Goal: Information Seeking & Learning: Learn about a topic

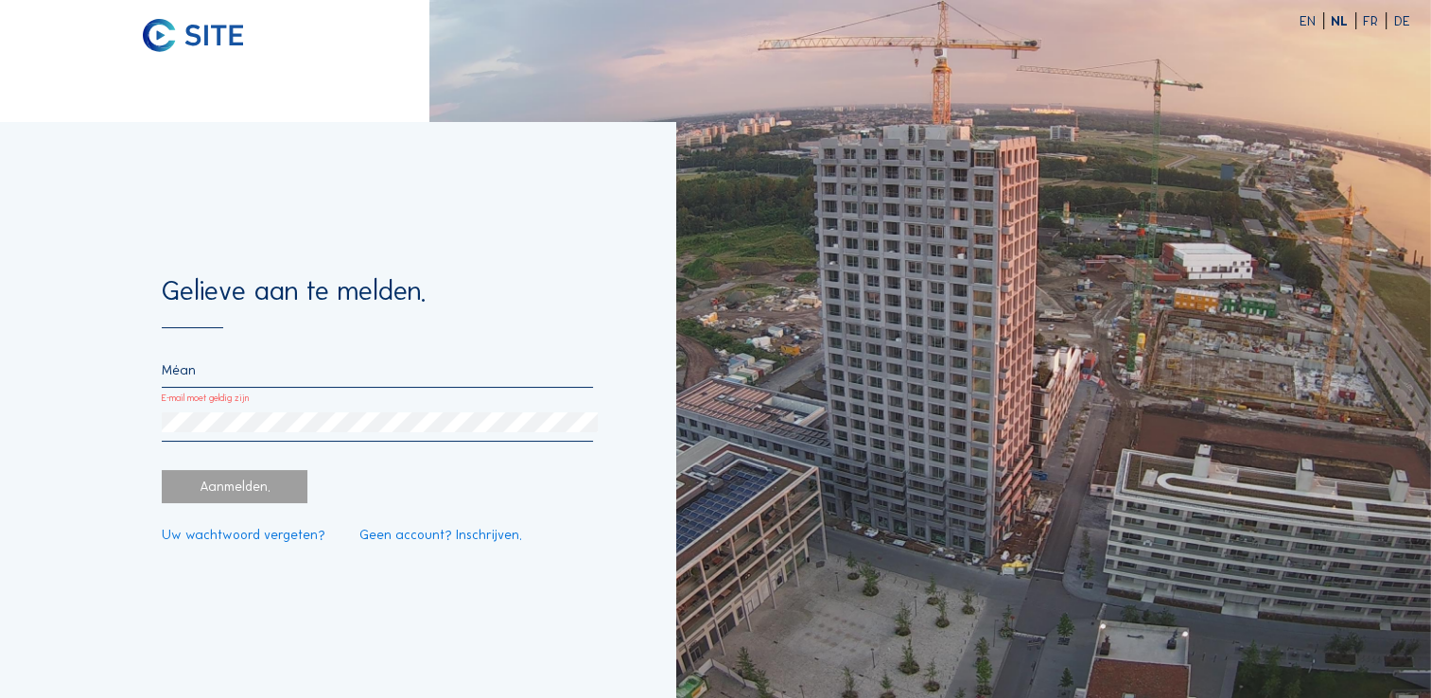
click at [235, 490] on div "Aanmelden." at bounding box center [235, 486] width 146 height 33
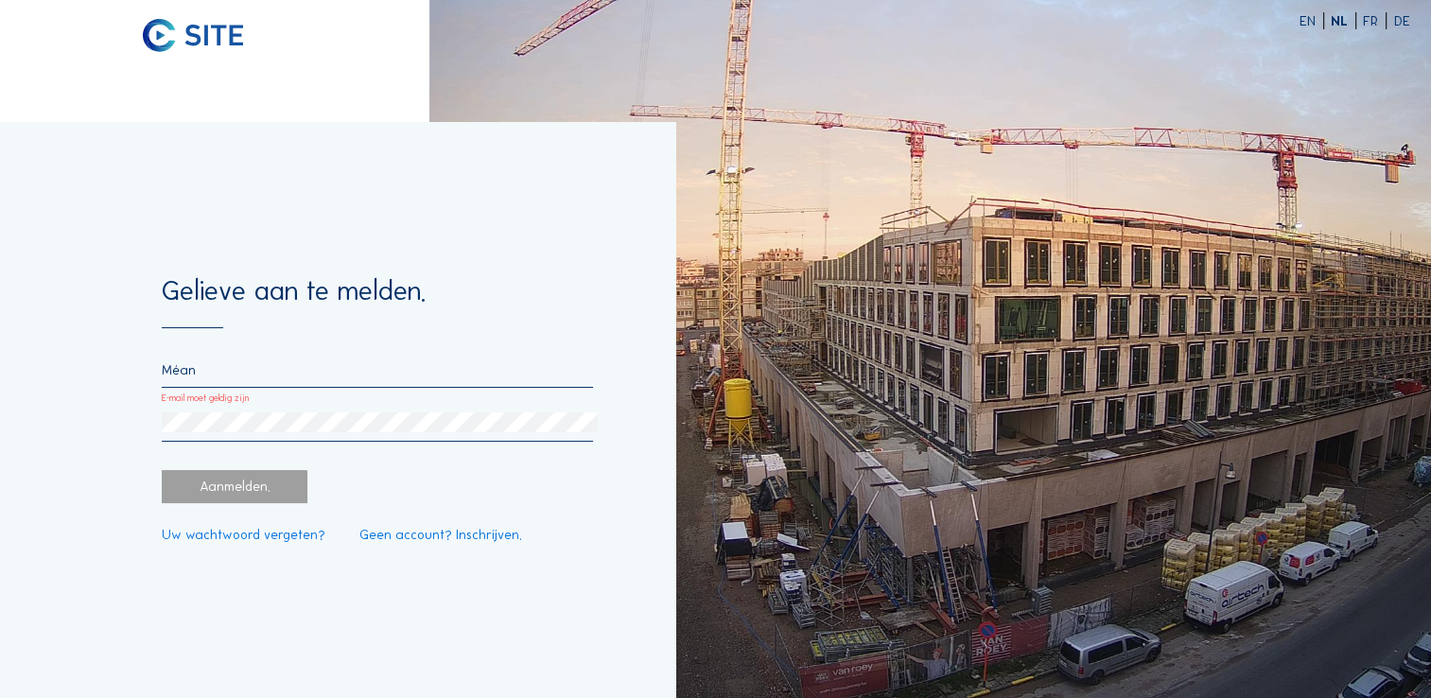
click at [197, 364] on input "Méan" at bounding box center [377, 369] width 431 height 17
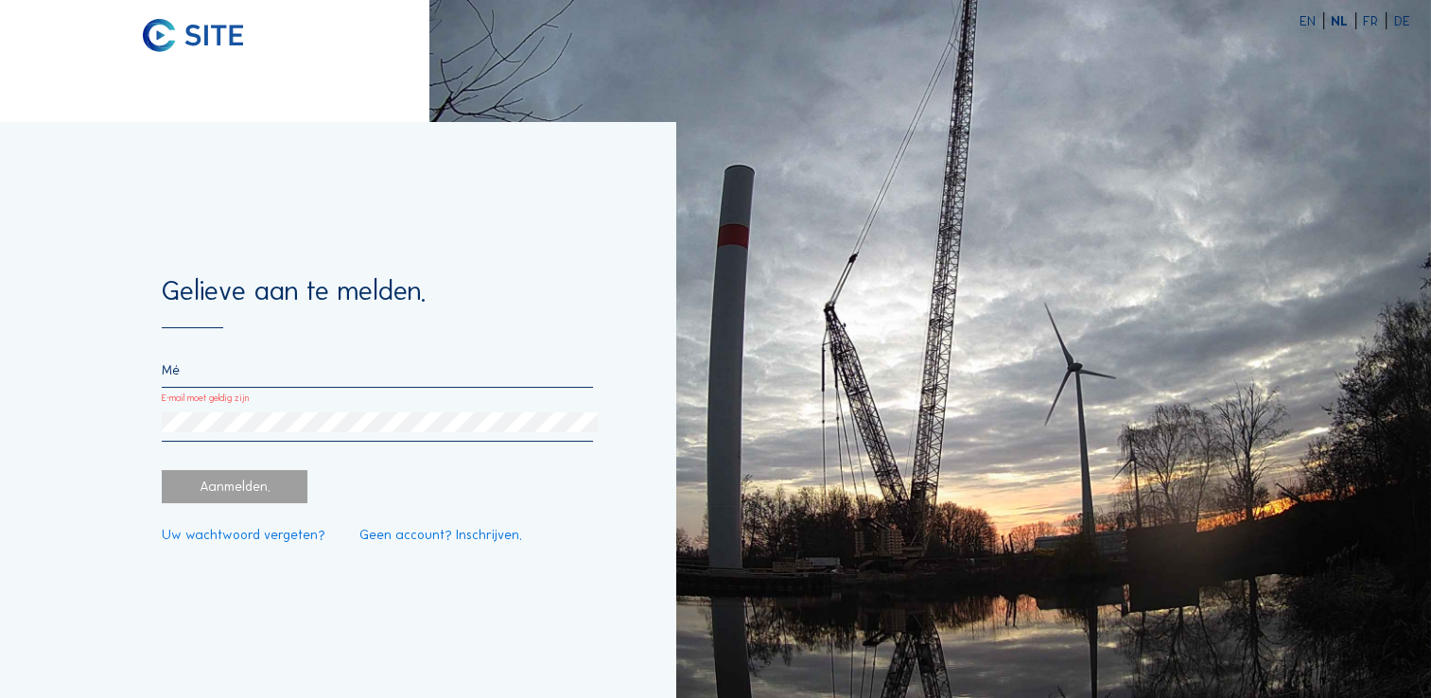
type input "M"
type input "[PERSON_NAME][EMAIL_ADDRESS][DOMAIN_NAME]"
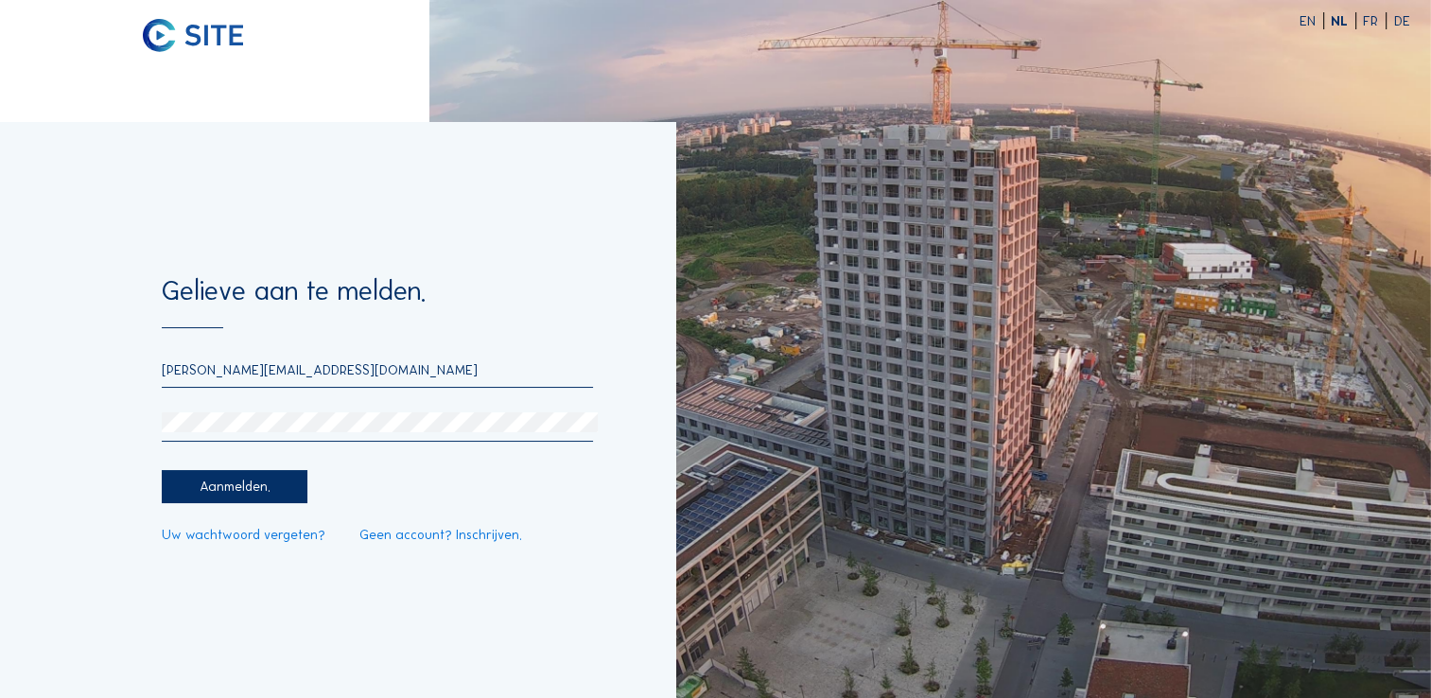
click at [254, 481] on div "Aanmelden." at bounding box center [235, 486] width 146 height 33
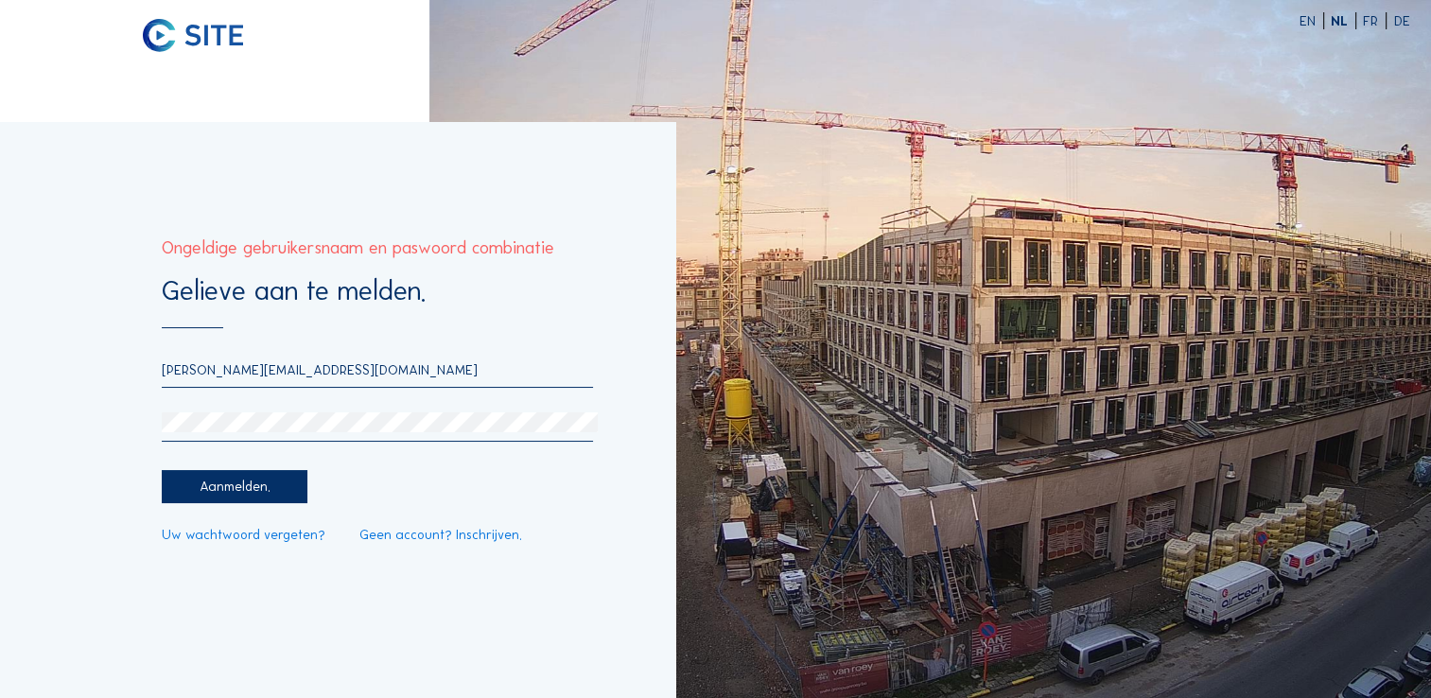
click at [117, 423] on div "Gelieve aan te melden. [PERSON_NAME][EMAIL_ADDRESS][DOMAIN_NAME] [PERSON_NAME].…" at bounding box center [337, 410] width 675 height 576
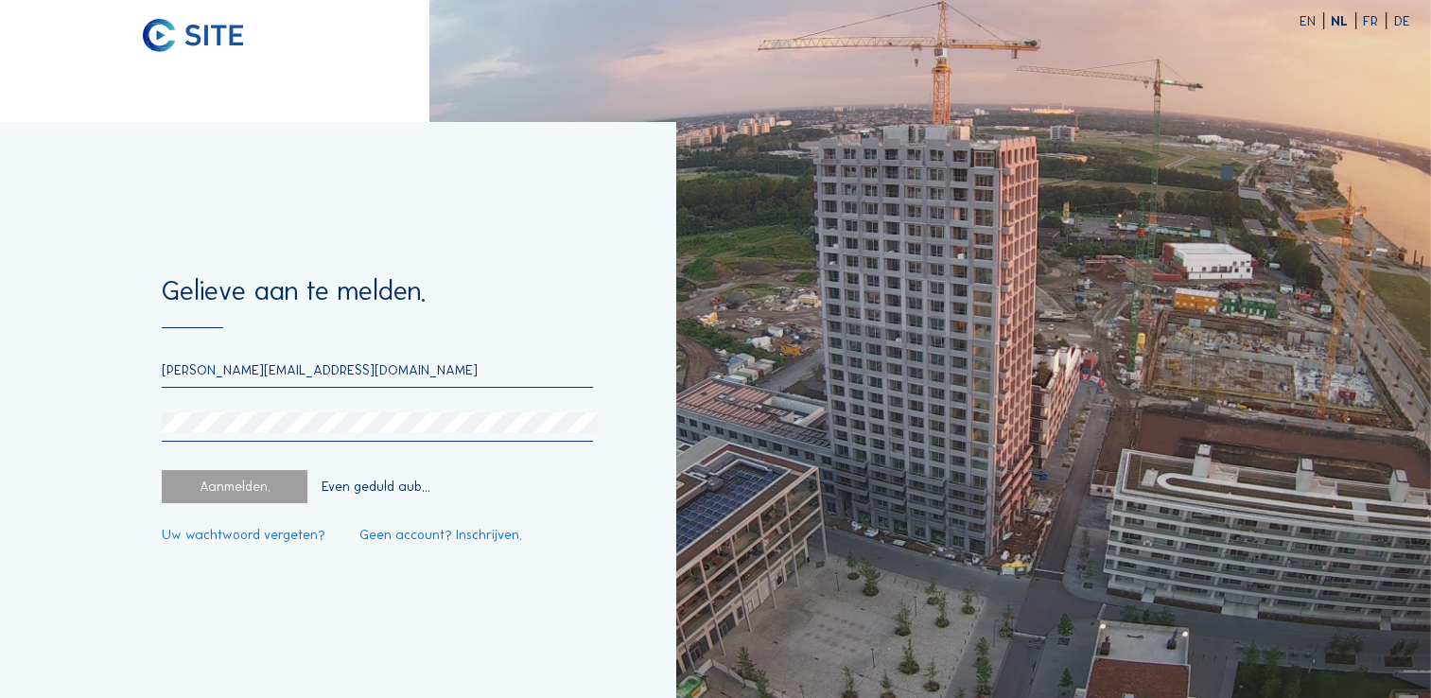
click at [303, 636] on div "Gelieve aan te melden. [PERSON_NAME][EMAIL_ADDRESS][DOMAIN_NAME] [PERSON_NAME].…" at bounding box center [337, 410] width 675 height 576
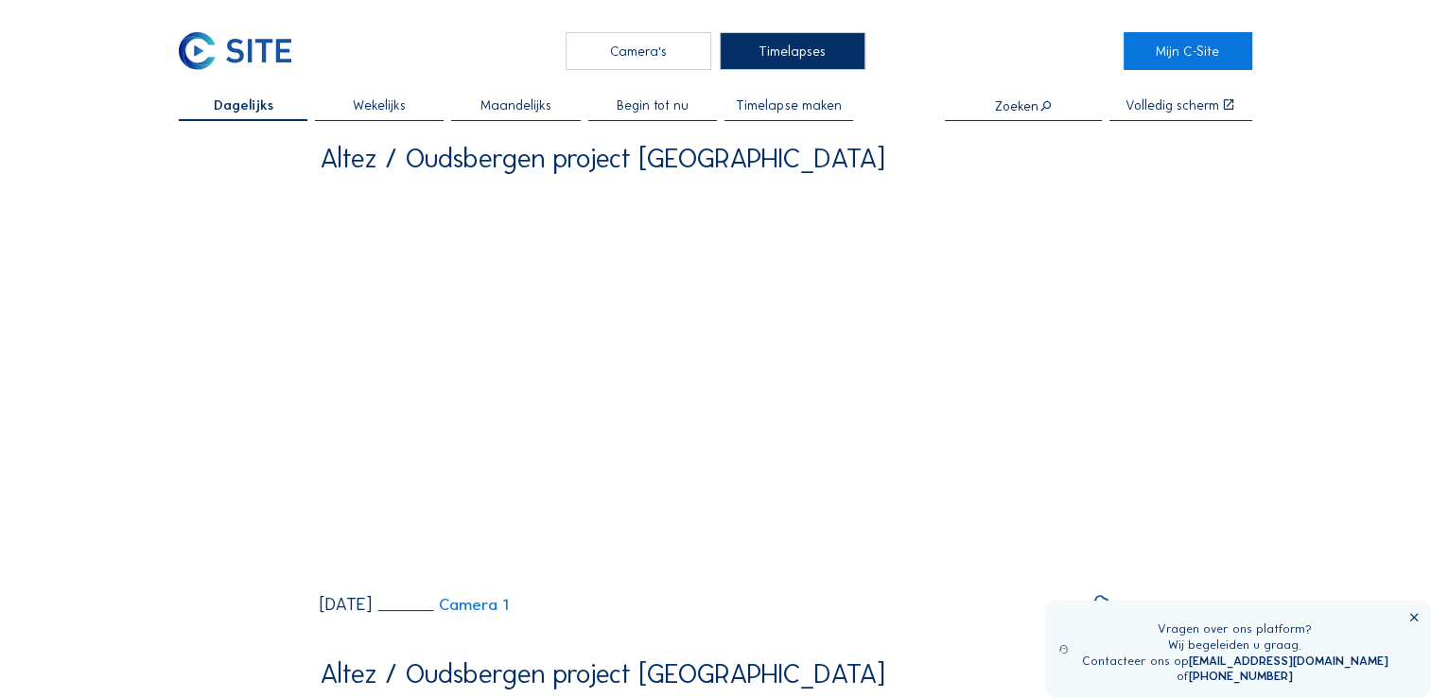
click at [1423, 619] on div "Vragen over ons platform? Wij begeleiden u graag. Contacteer ons op [EMAIL_ADDR…" at bounding box center [1238, 649] width 387 height 97
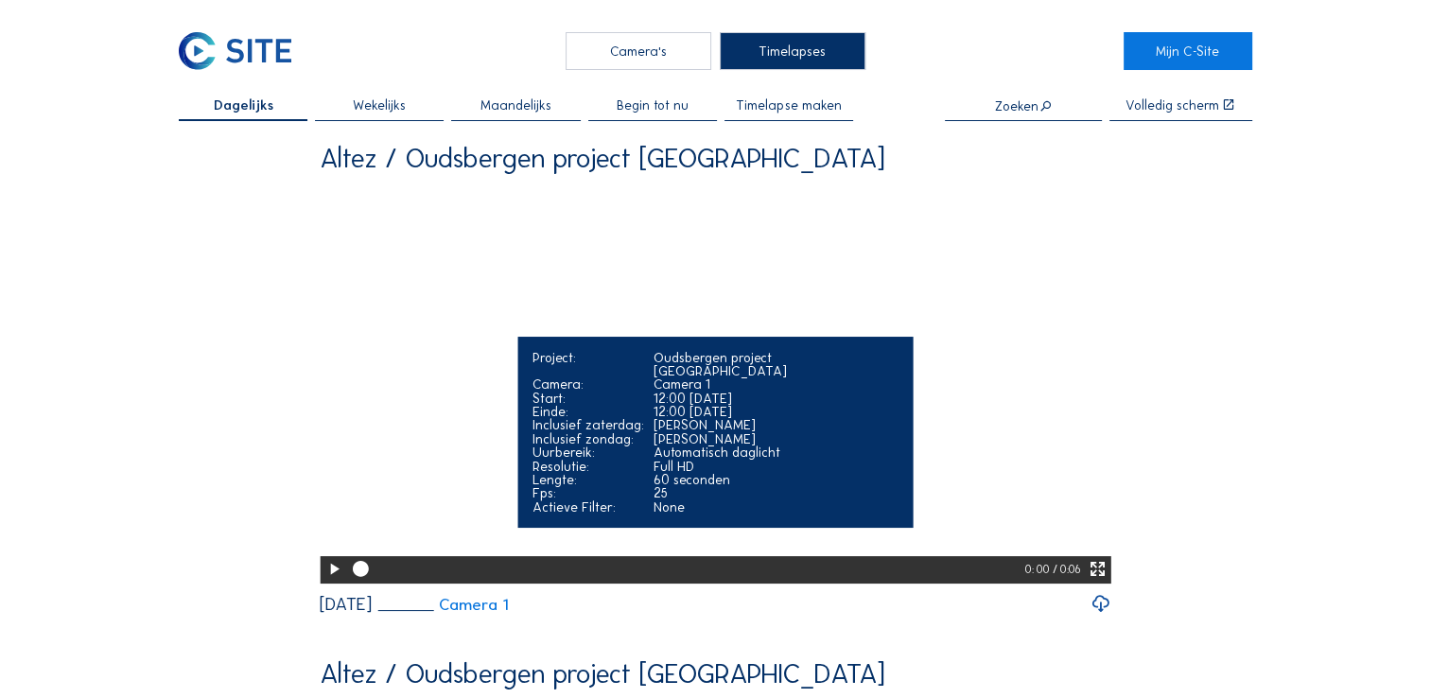
click at [329, 581] on icon at bounding box center [333, 569] width 19 height 23
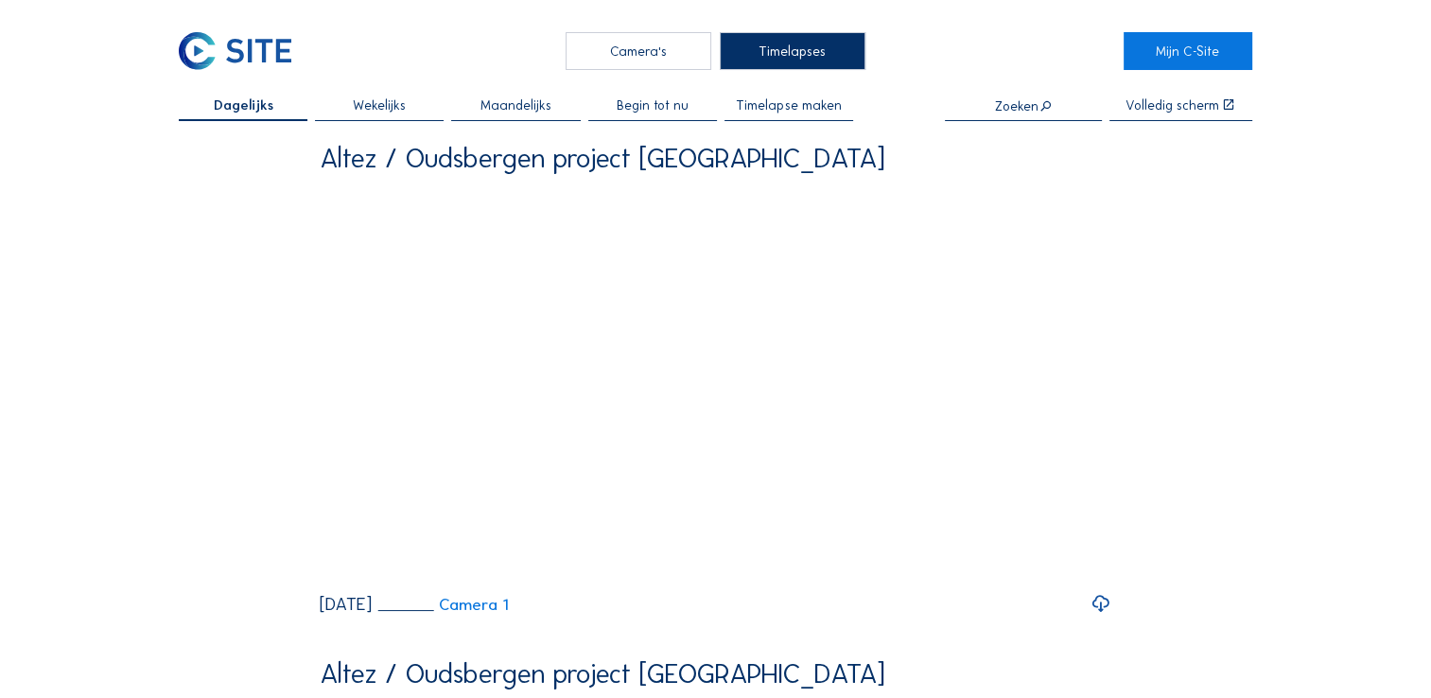
click at [638, 108] on span "Begin tot nu" at bounding box center [653, 104] width 72 height 13
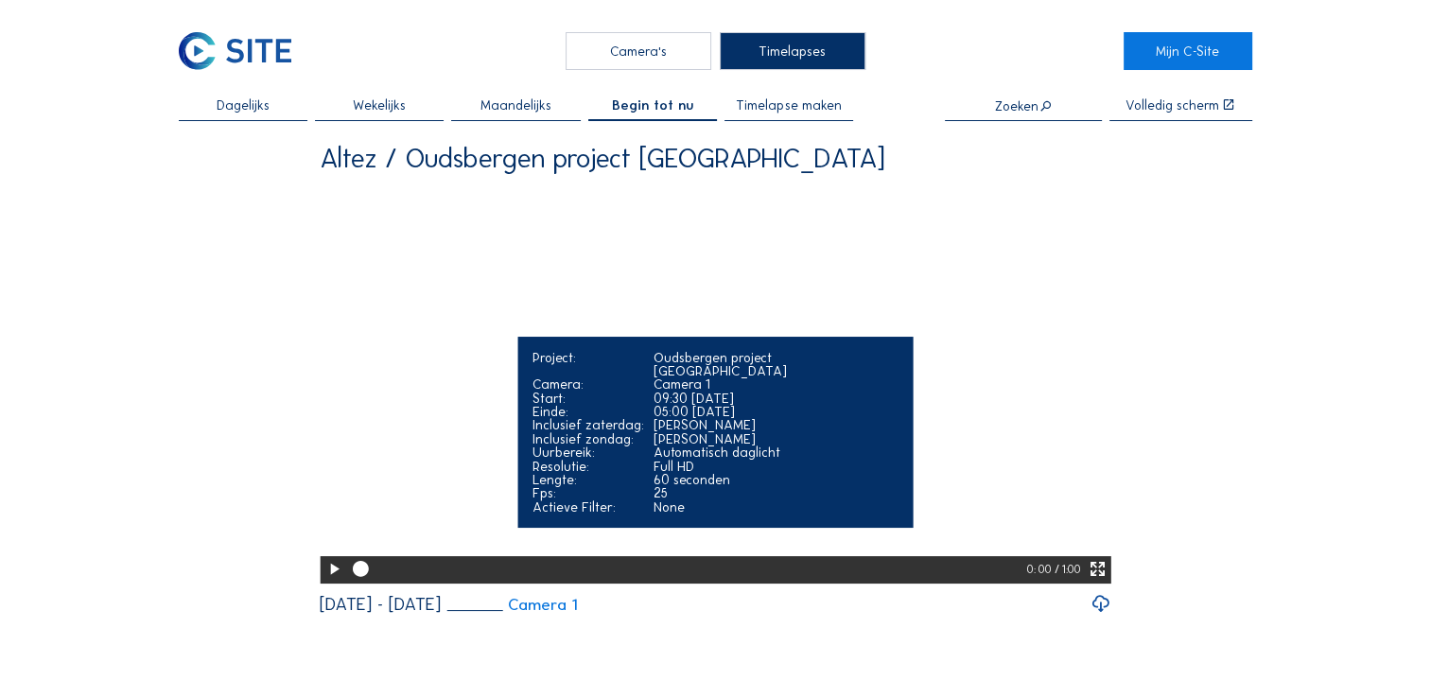
click at [328, 581] on icon at bounding box center [333, 569] width 19 height 23
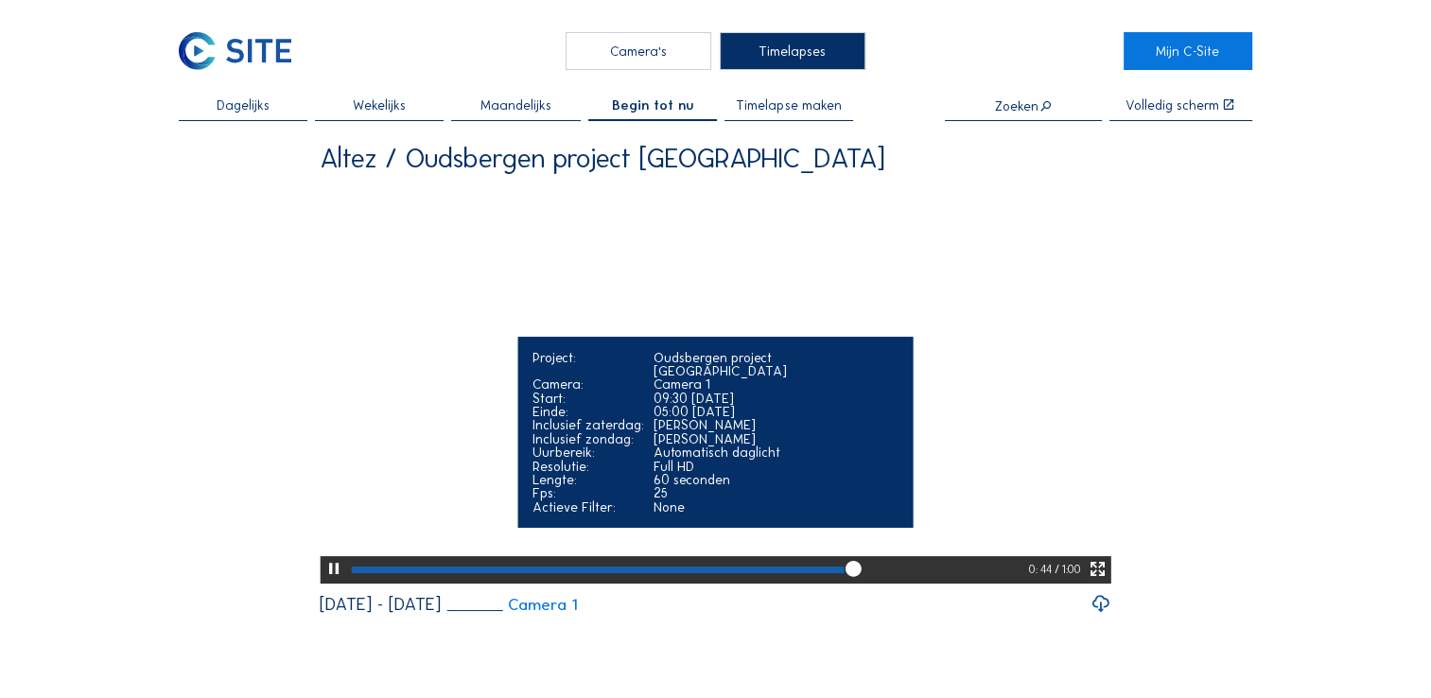
click at [773, 573] on div at bounding box center [597, 570] width 493 height 7
click at [745, 573] on div at bounding box center [565, 570] width 429 height 7
click at [715, 573] on div at bounding box center [551, 570] width 401 height 7
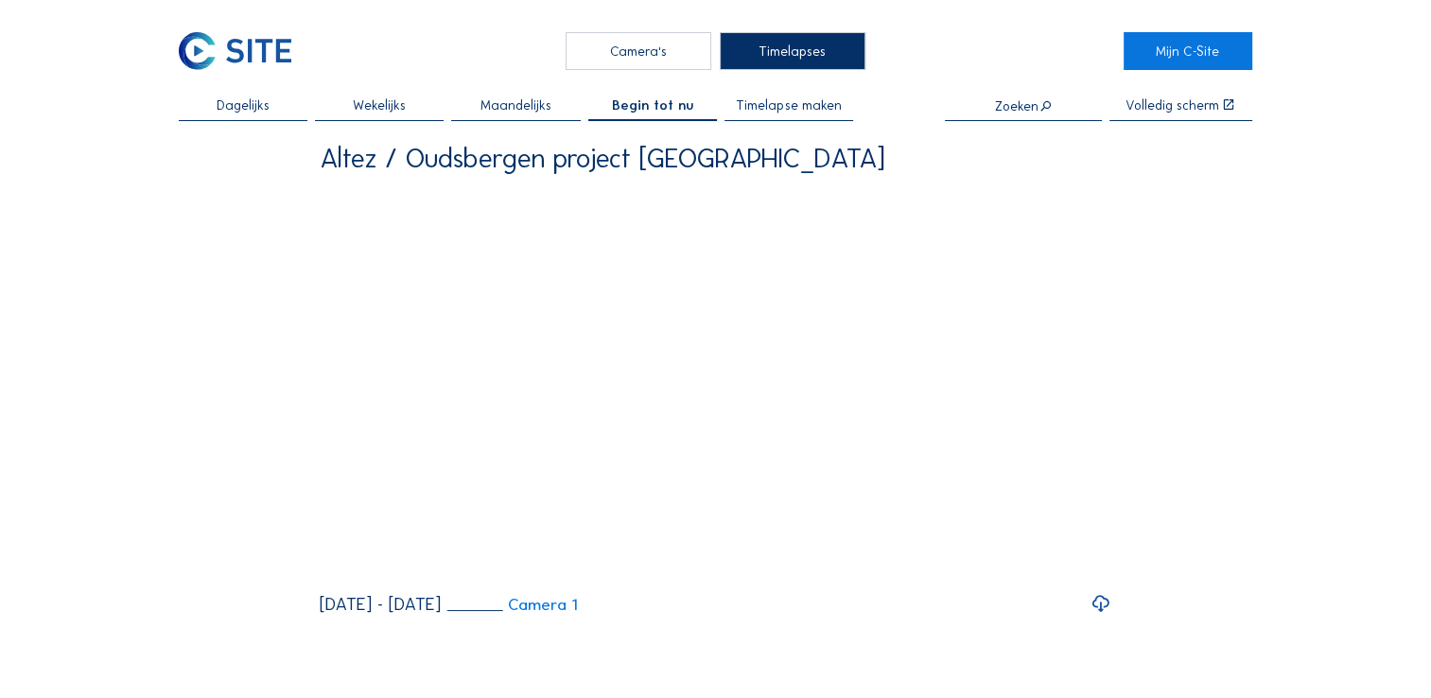
click at [633, 56] on div "Camera's" at bounding box center [639, 51] width 146 height 38
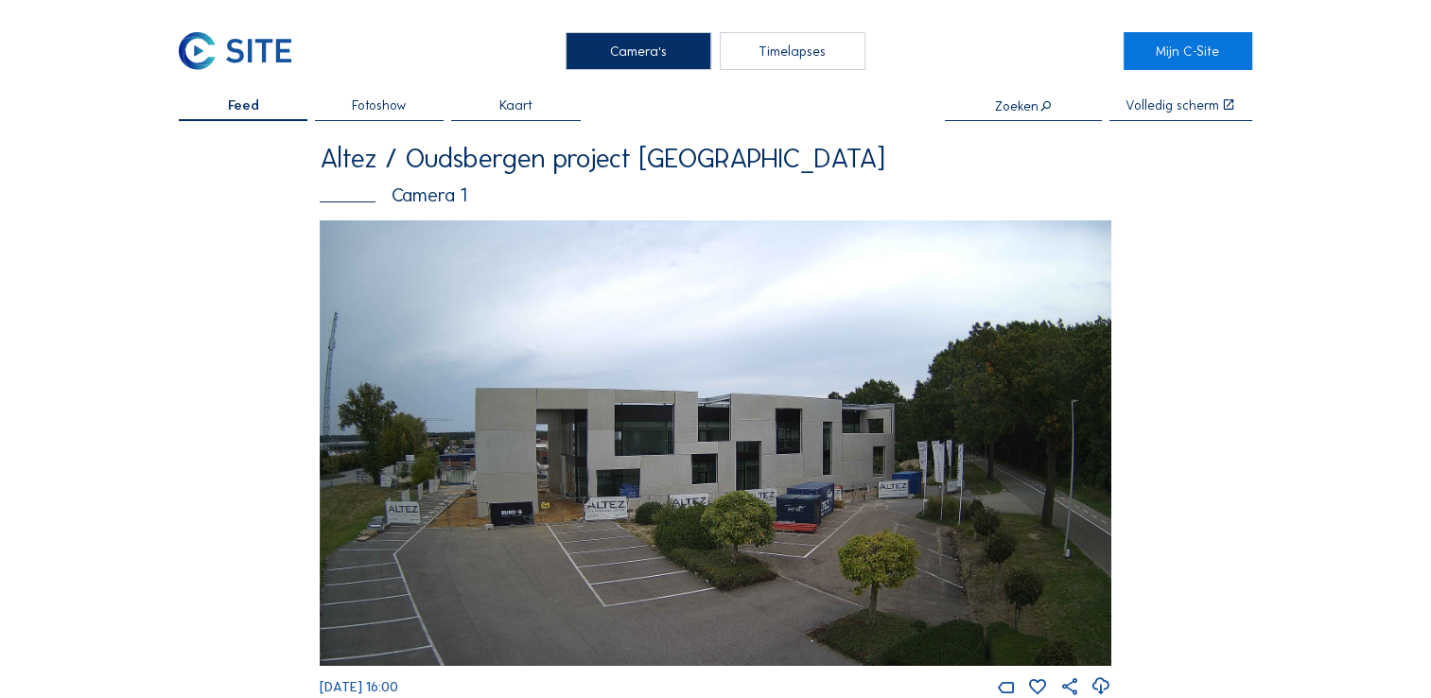
click at [371, 108] on span "Fotoshow" at bounding box center [379, 104] width 55 height 13
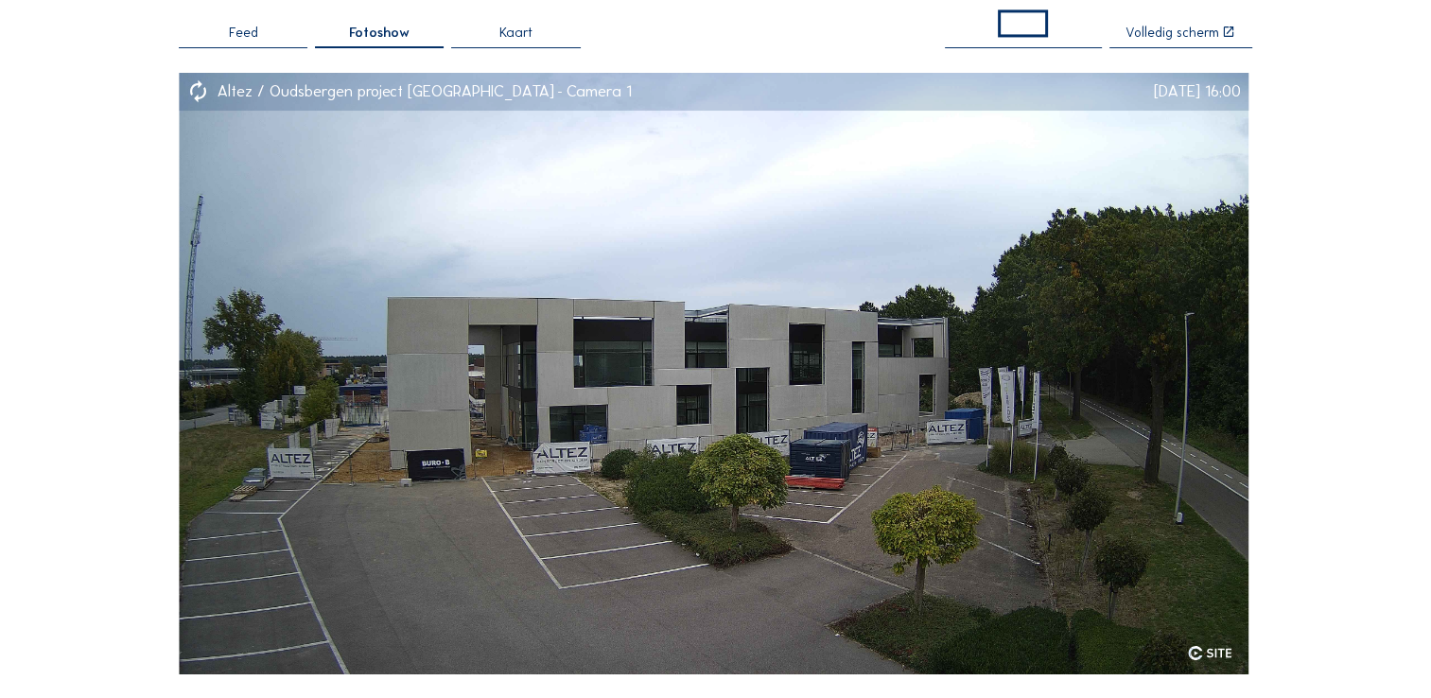
scroll to position [95, 0]
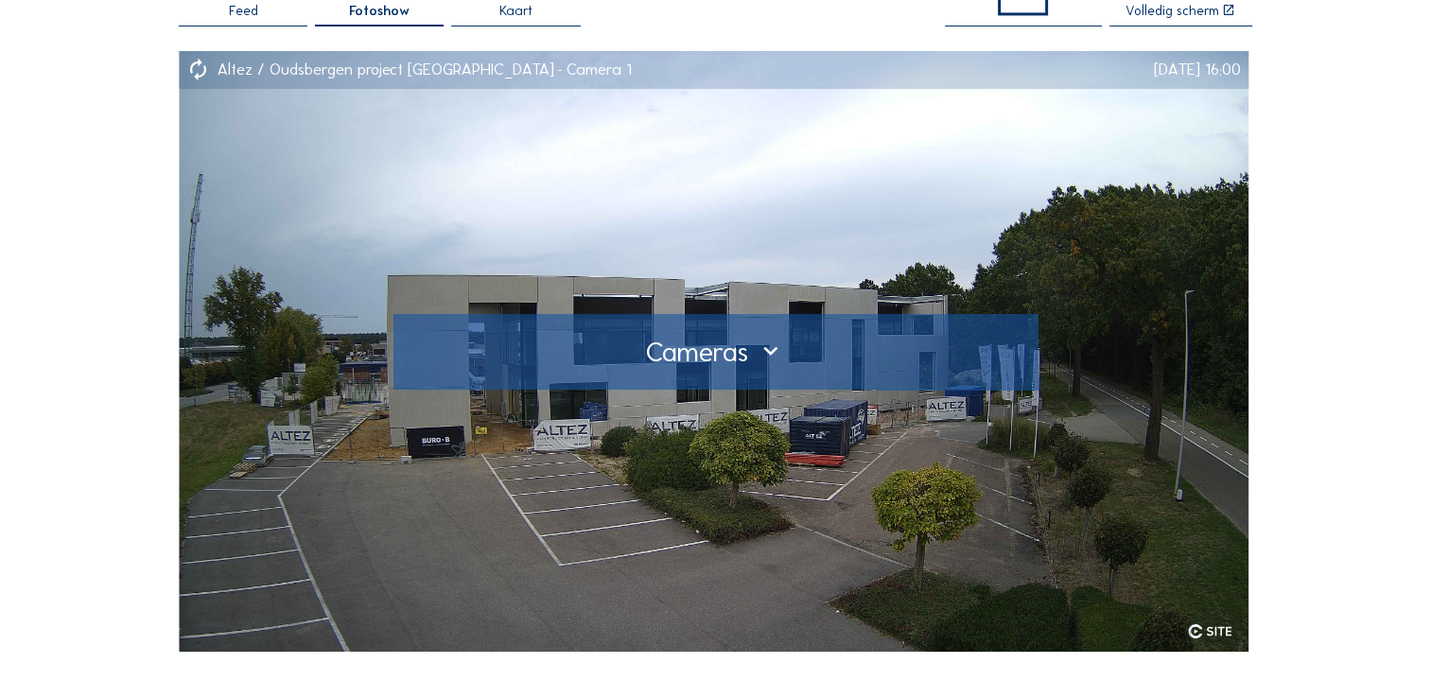
click at [770, 350] on div at bounding box center [716, 352] width 616 height 30
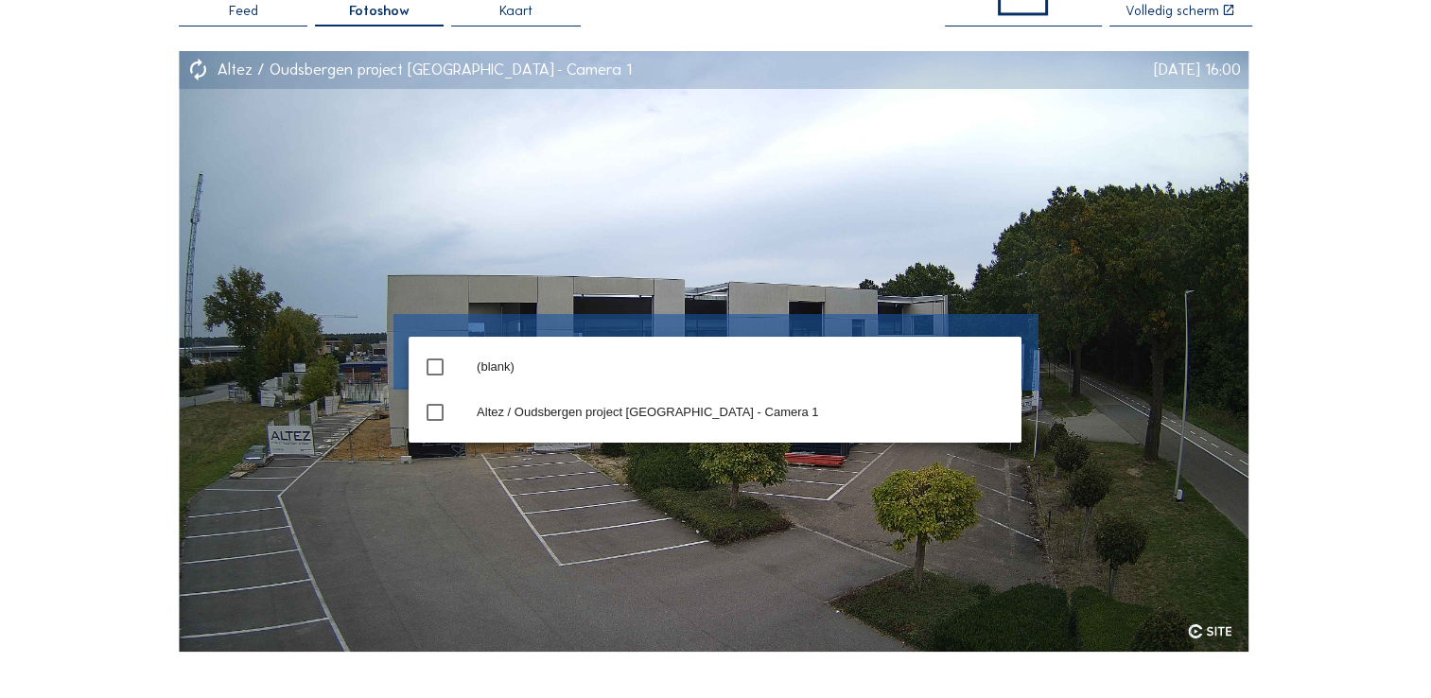
click at [868, 231] on img at bounding box center [714, 351] width 1070 height 601
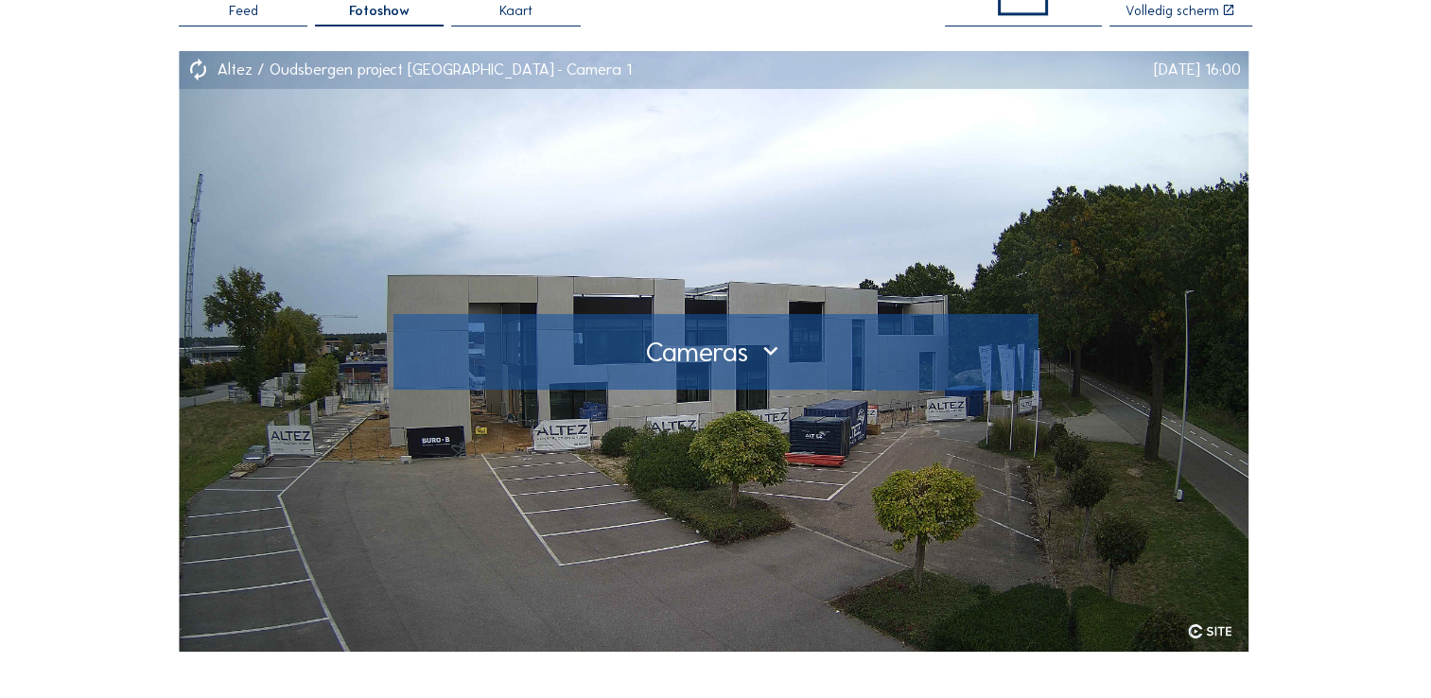
click at [1154, 72] on div "[DATE] 16:00" at bounding box center [1197, 70] width 87 height 16
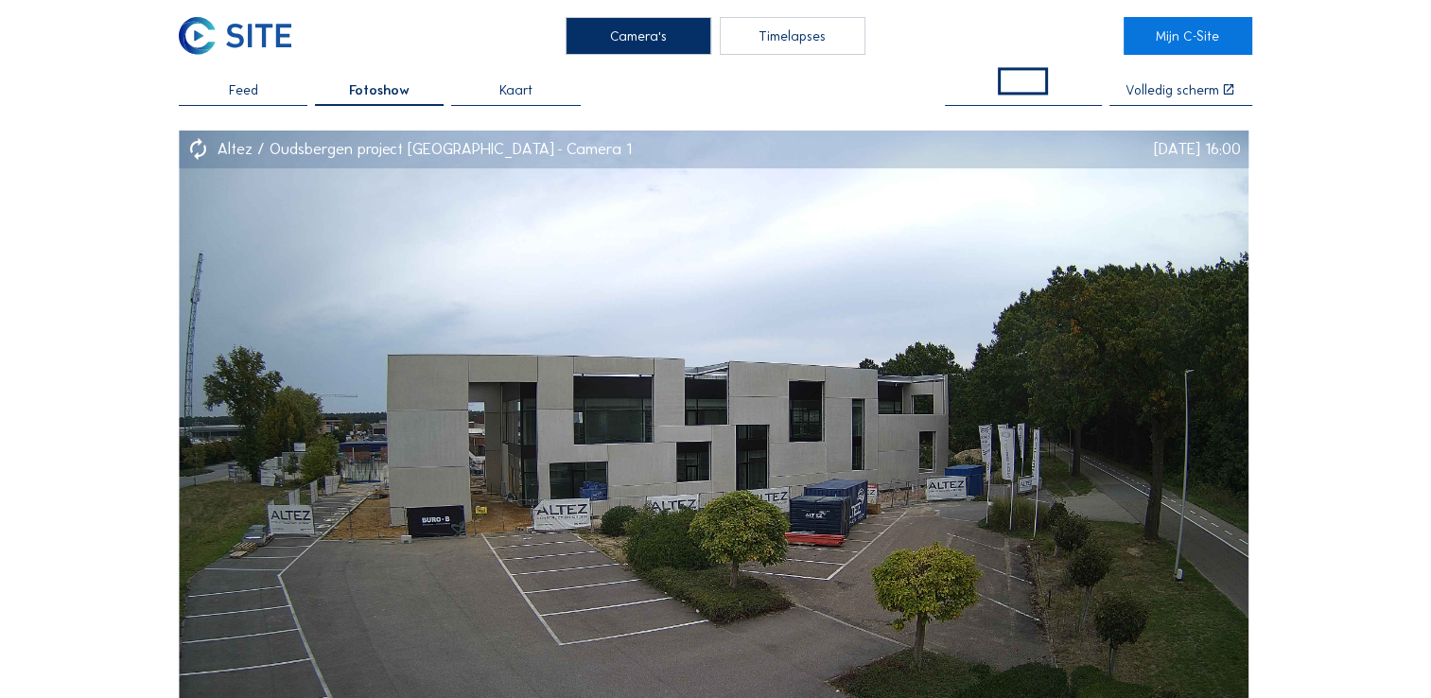
scroll to position [0, 0]
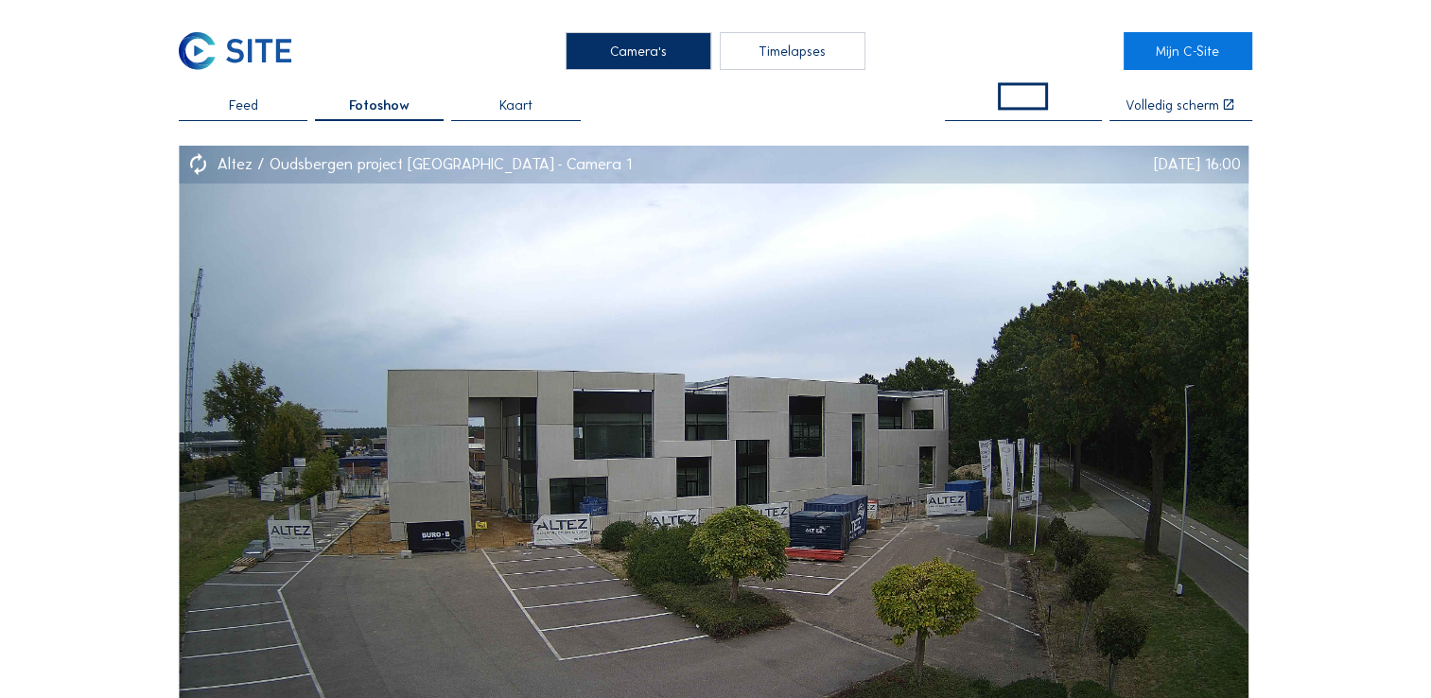
click at [237, 107] on span "Feed" at bounding box center [243, 104] width 29 height 13
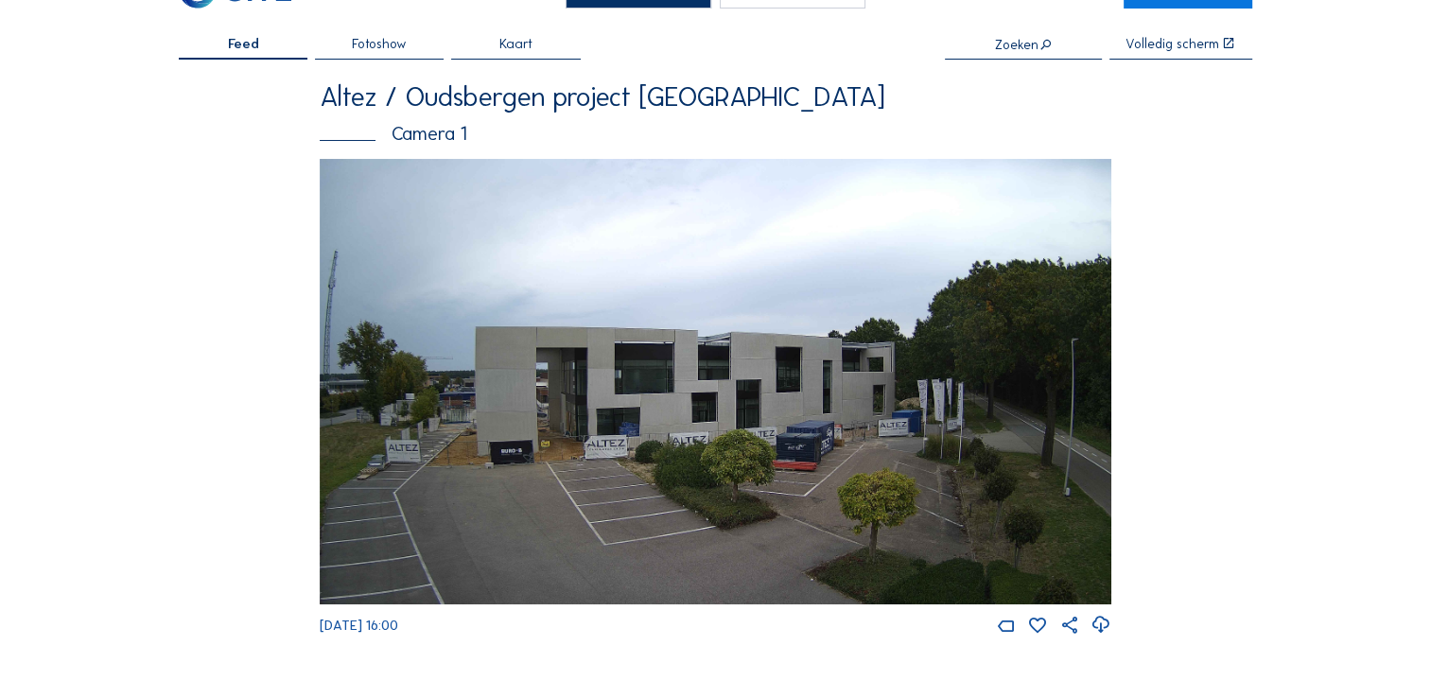
scroll to position [95, 0]
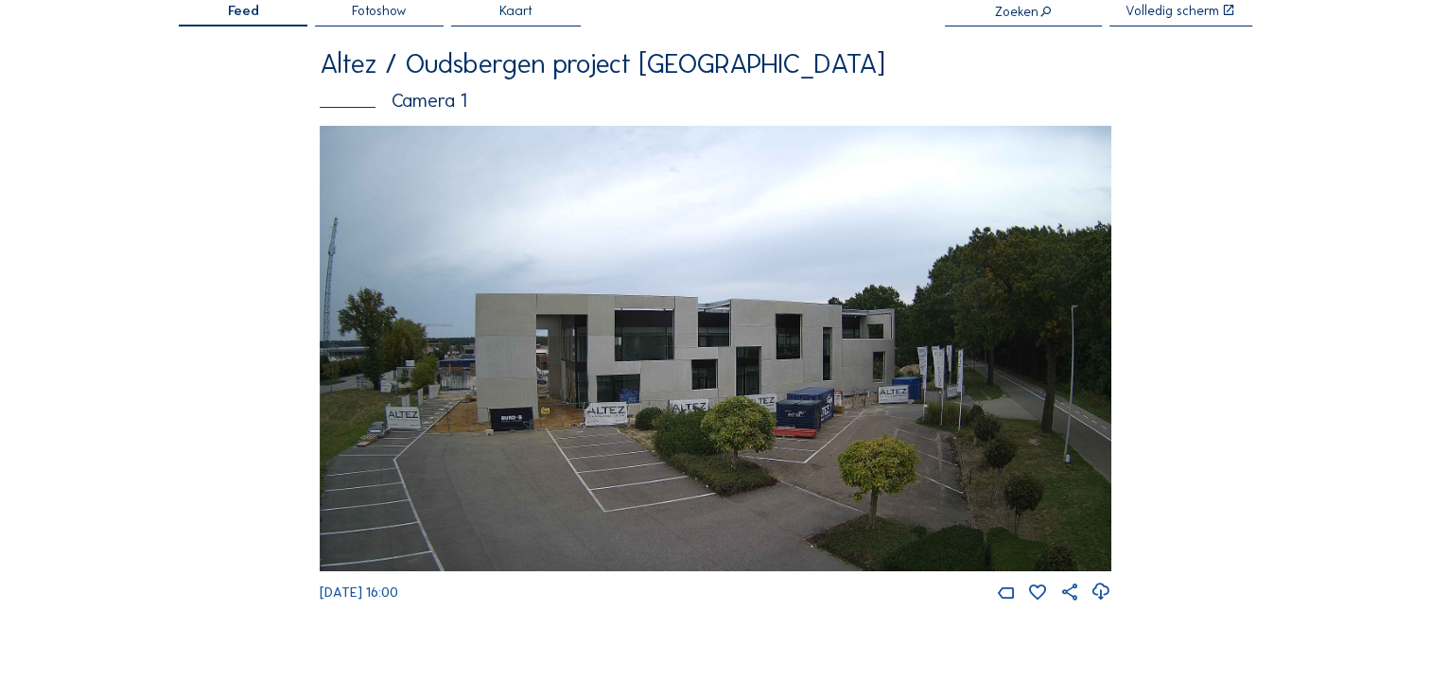
click at [342, 596] on span "[DATE] 16:00" at bounding box center [359, 592] width 79 height 17
